Goal: Complete application form

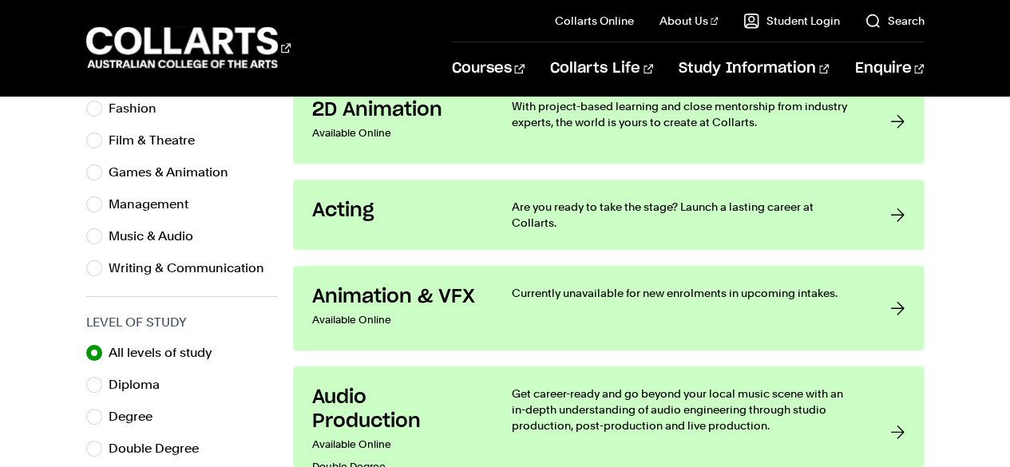
scroll to position [617, 0]
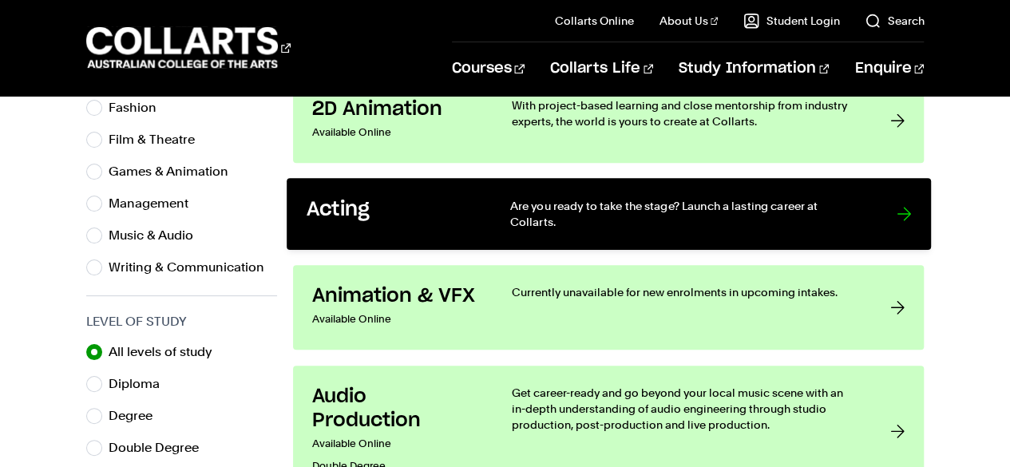
click at [610, 215] on div "Are you ready to take the stage? Launch a lasting career at Collarts." at bounding box center [687, 214] width 355 height 33
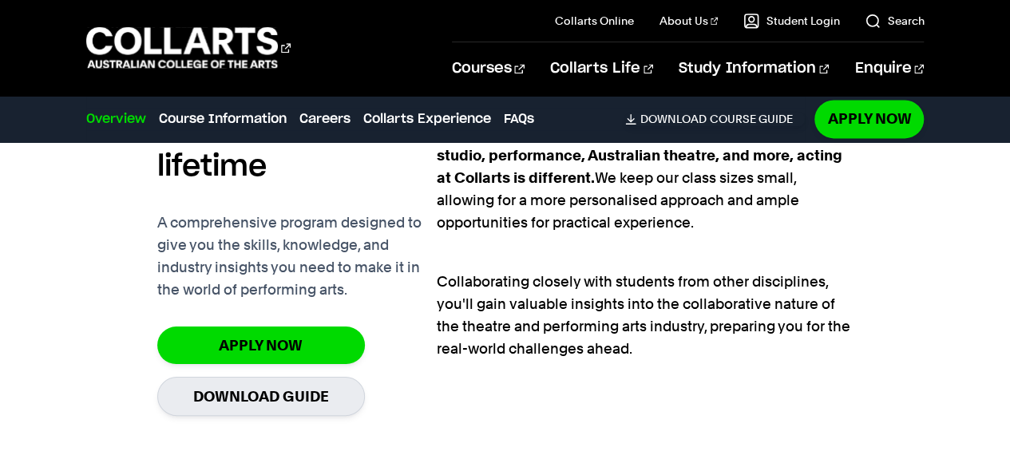
scroll to position [1101, 0]
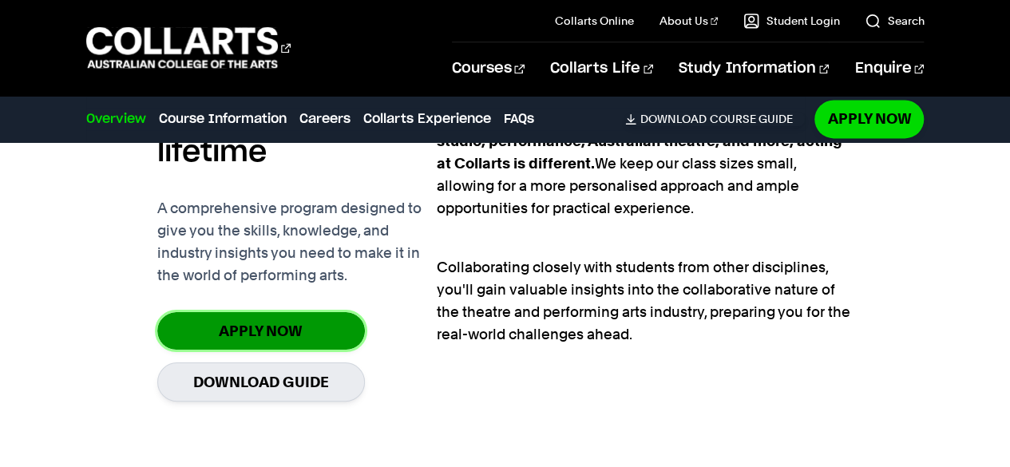
click at [339, 334] on link "Apply Now" at bounding box center [261, 331] width 208 height 38
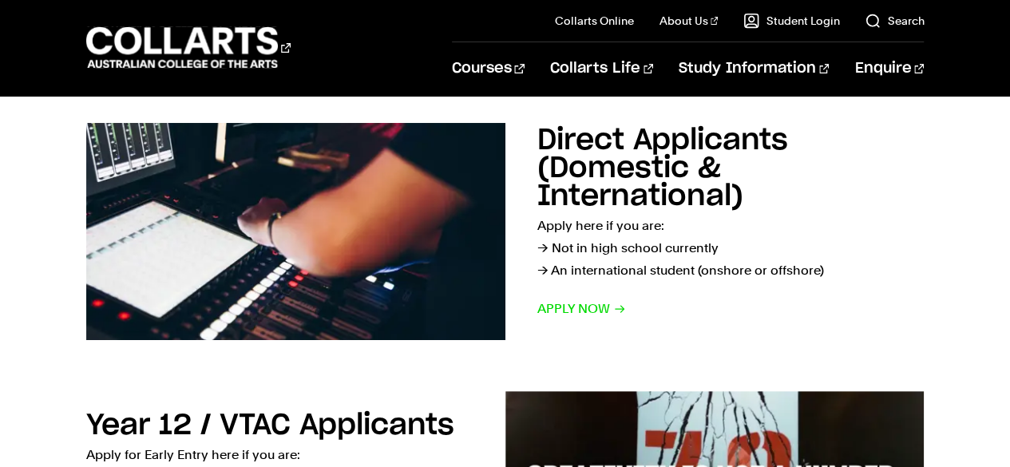
scroll to position [268, 0]
